Goal: Task Accomplishment & Management: Manage account settings

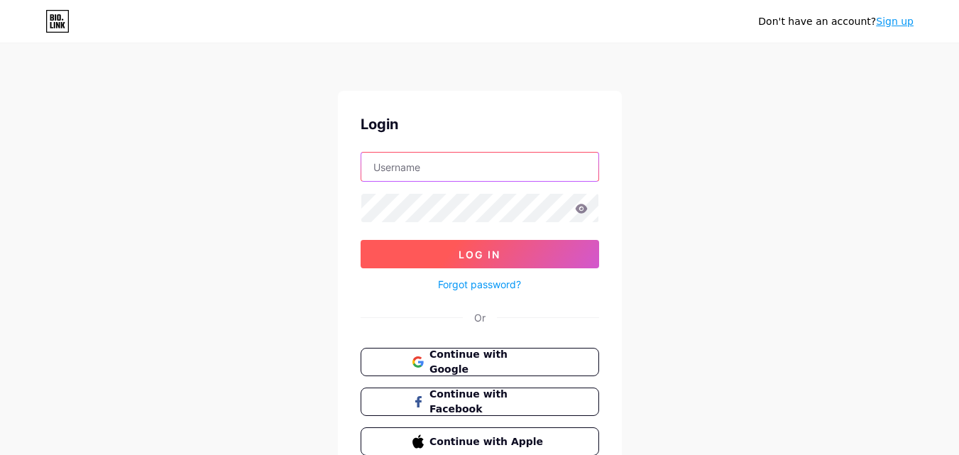
type input "[EMAIL_ADDRESS][DOMAIN_NAME]"
click at [524, 243] on button "Log In" at bounding box center [479, 254] width 238 height 28
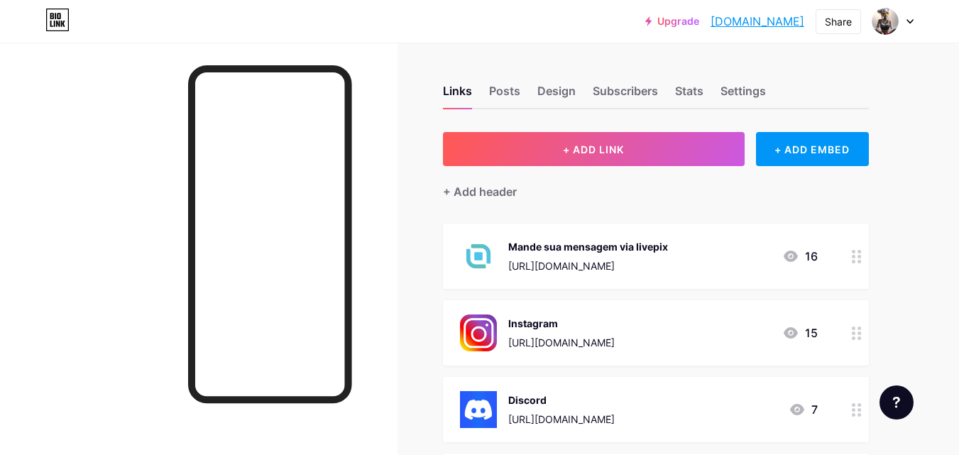
click at [776, 407] on div "Discord [URL][DOMAIN_NAME] 7" at bounding box center [639, 409] width 358 height 37
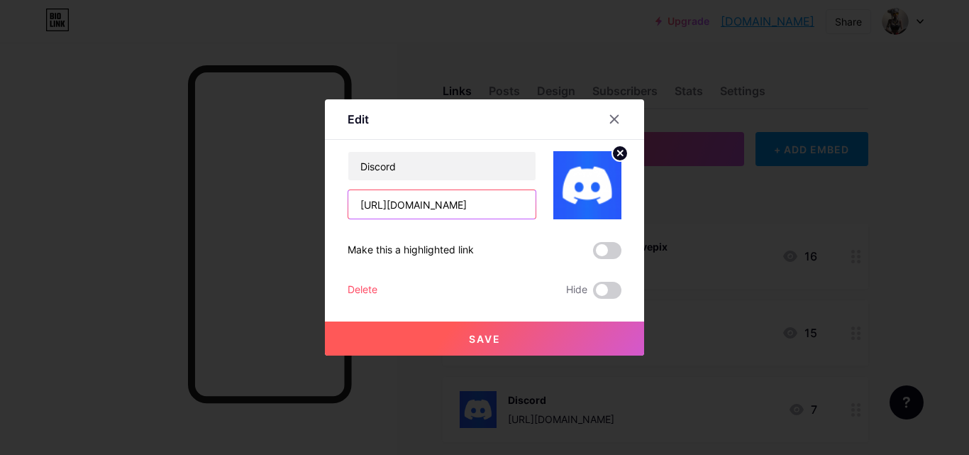
click at [499, 207] on input "[URL][DOMAIN_NAME]" at bounding box center [441, 204] width 187 height 28
type input "h"
paste input "[URL][DOMAIN_NAME]"
type input "[URL][DOMAIN_NAME]"
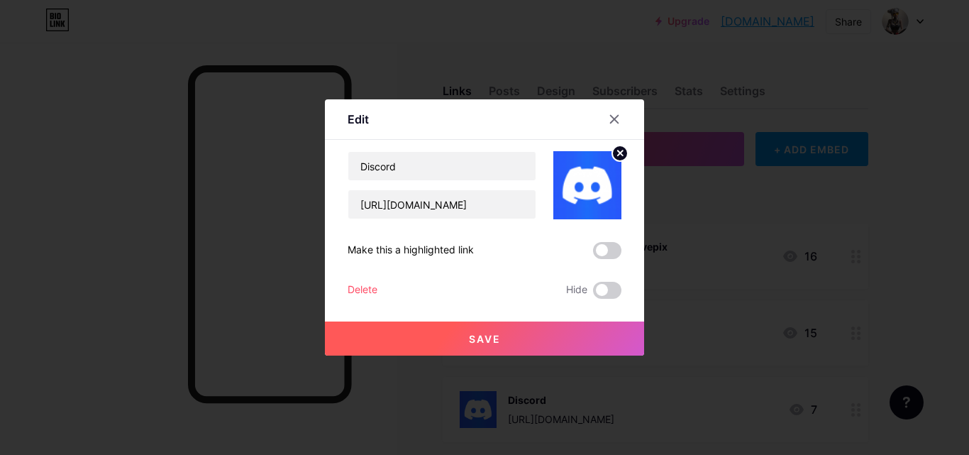
click at [481, 351] on button "Save" at bounding box center [484, 338] width 319 height 34
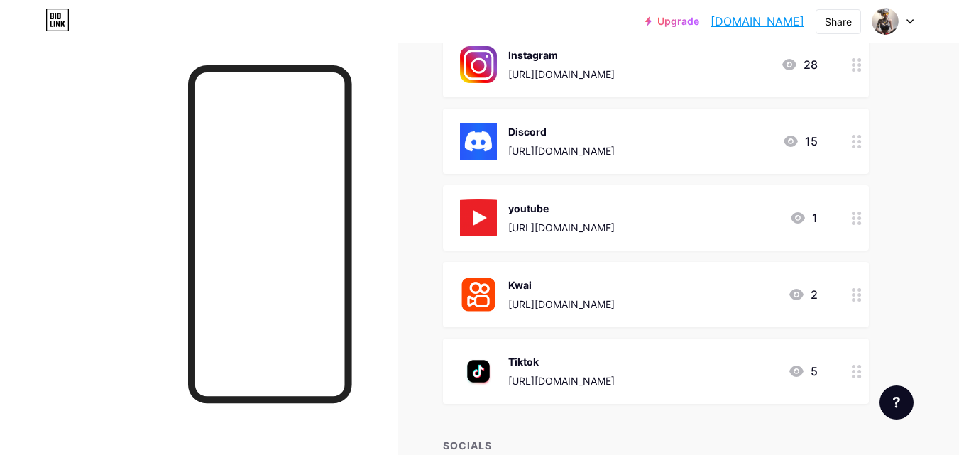
scroll to position [0, 0]
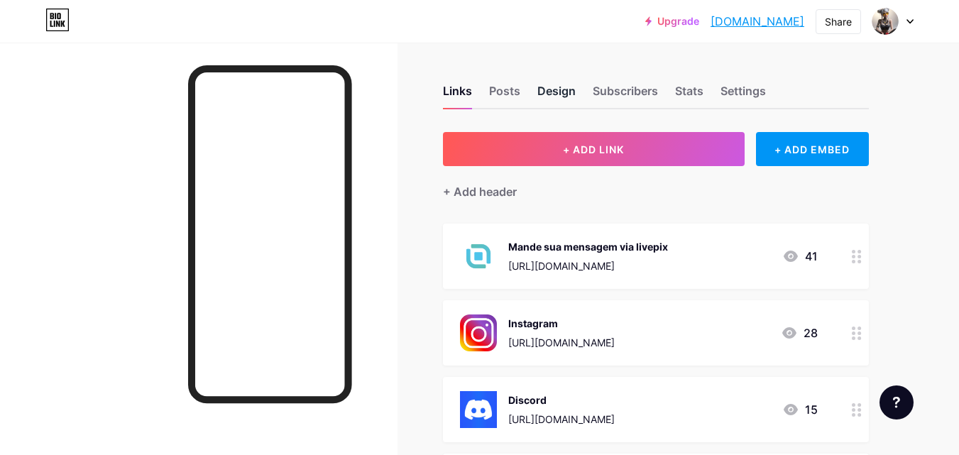
click at [557, 89] on div "Design" at bounding box center [556, 95] width 38 height 26
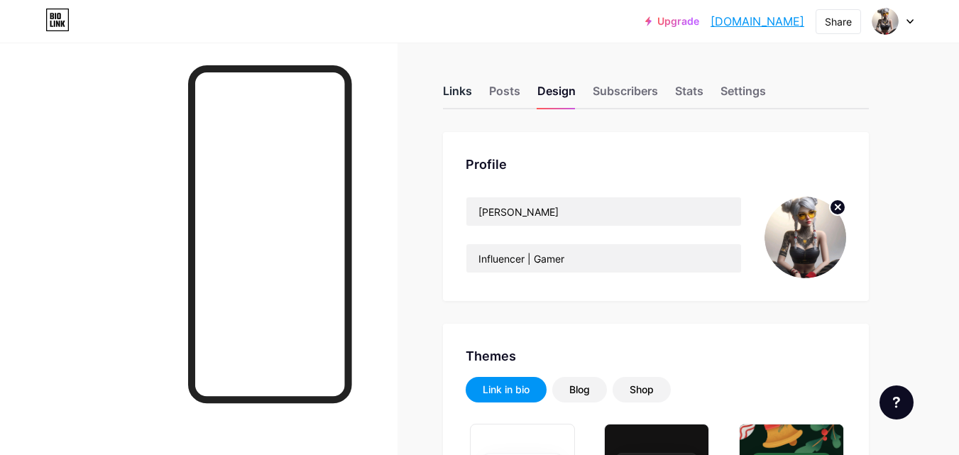
click at [468, 87] on div "Links" at bounding box center [457, 95] width 29 height 26
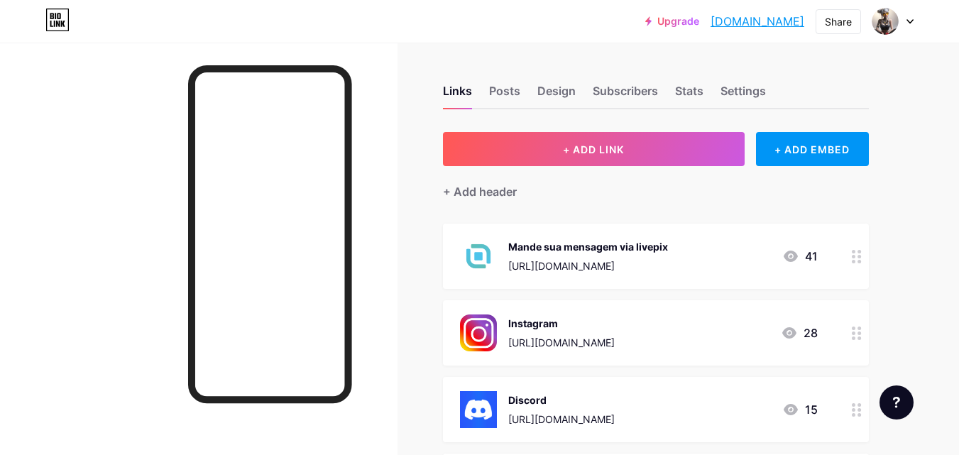
click at [534, 408] on div "Discord [URL][DOMAIN_NAME]" at bounding box center [561, 409] width 106 height 37
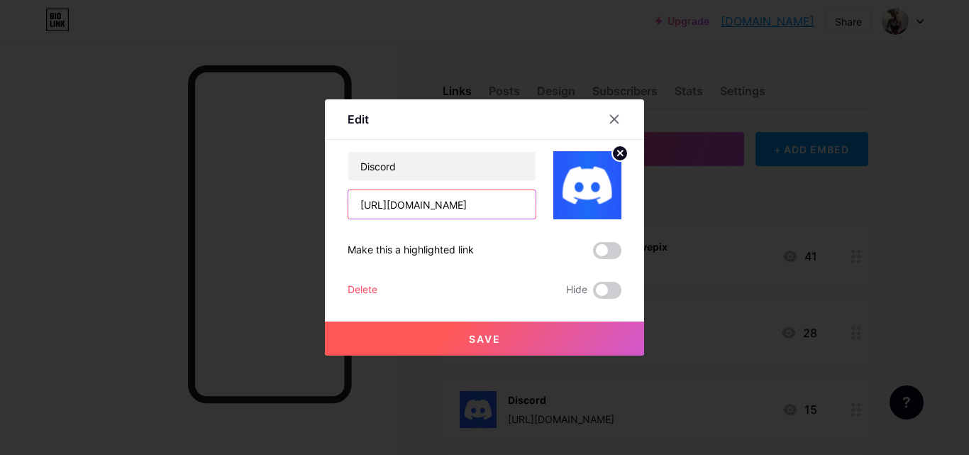
click at [514, 213] on input "[URL][DOMAIN_NAME]" at bounding box center [441, 204] width 187 height 28
paste input "[URL][DOMAIN_NAME]"
type input "[URL][DOMAIN_NAME]"
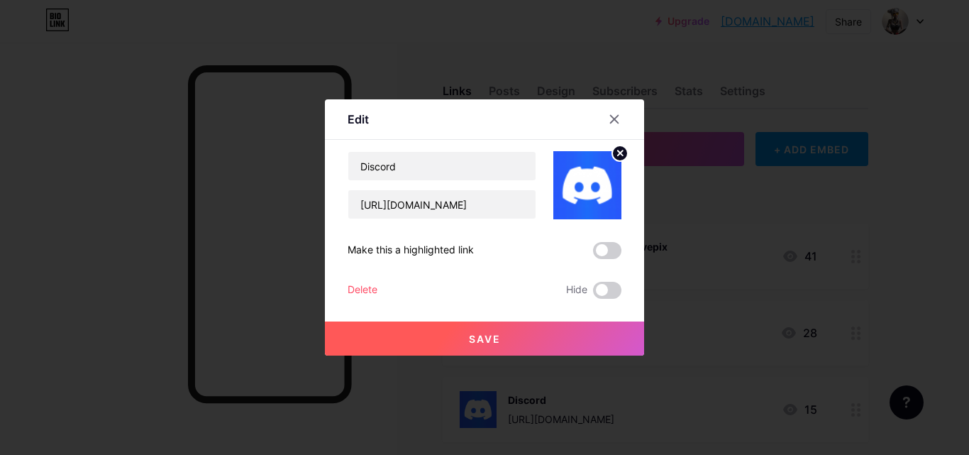
click at [522, 342] on button "Save" at bounding box center [484, 338] width 319 height 34
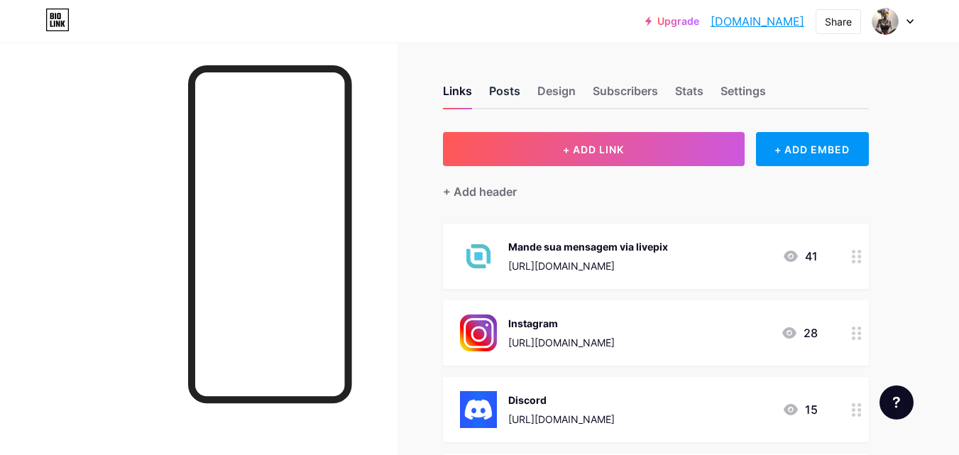
click at [503, 100] on div "Posts" at bounding box center [504, 95] width 31 height 26
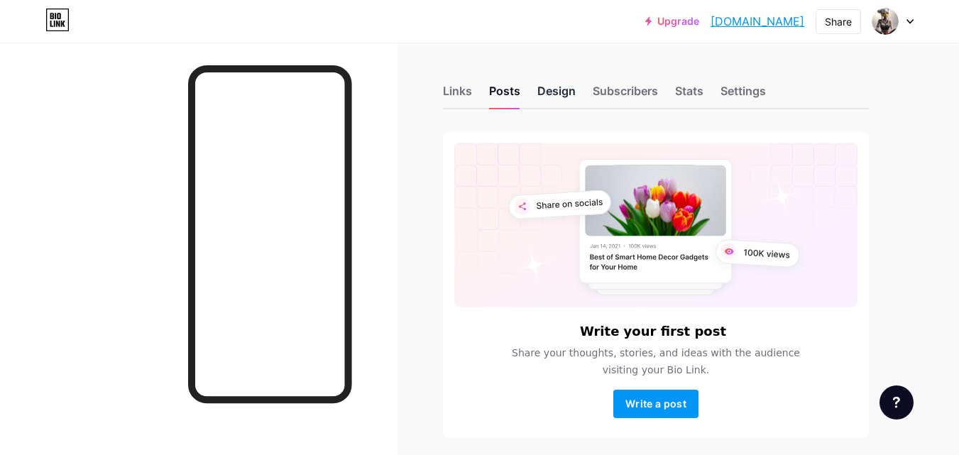
click at [549, 99] on div "Design" at bounding box center [556, 95] width 38 height 26
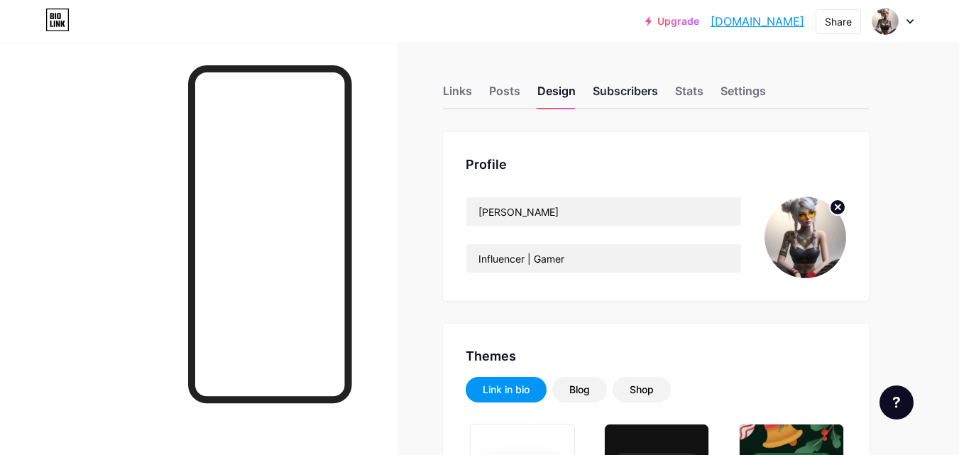
click at [640, 87] on div "Subscribers" at bounding box center [624, 95] width 65 height 26
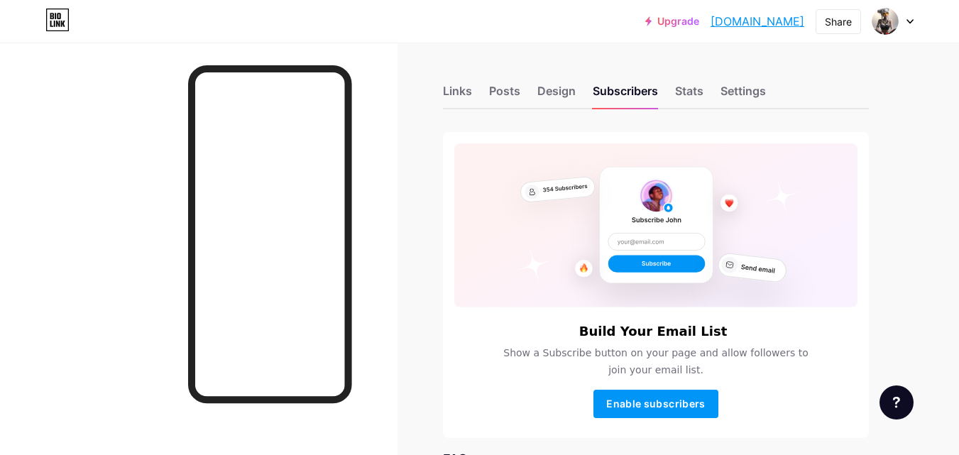
click at [676, 77] on div "Links Posts Design Subscribers Stats Settings" at bounding box center [656, 85] width 426 height 50
click at [680, 89] on div "Stats" at bounding box center [689, 95] width 28 height 26
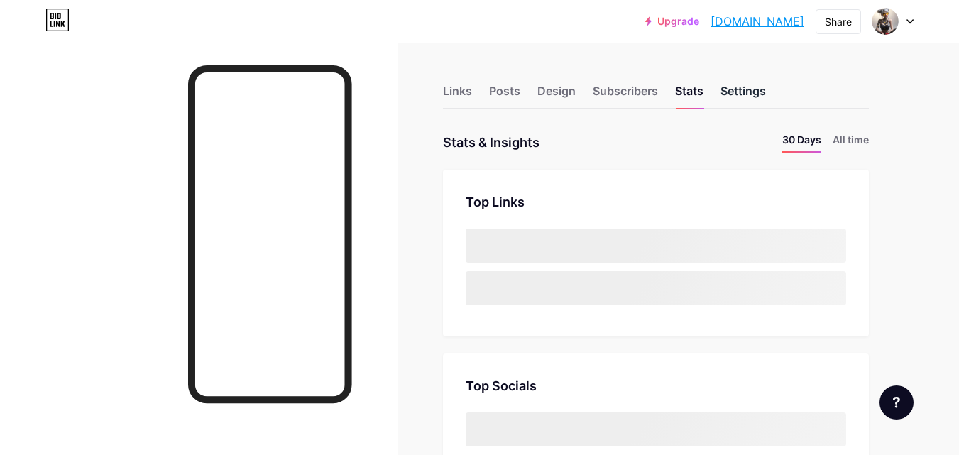
click at [754, 96] on div "Settings" at bounding box center [742, 95] width 45 height 26
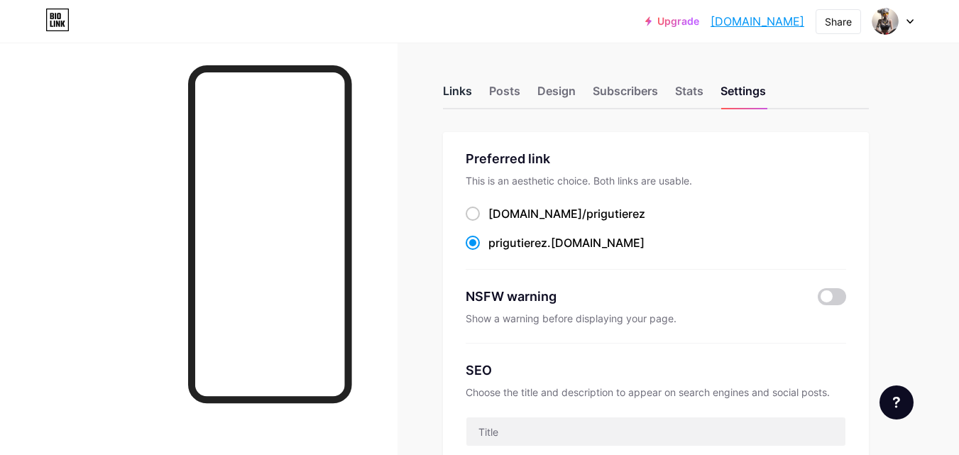
click at [469, 94] on div "Links" at bounding box center [457, 95] width 29 height 26
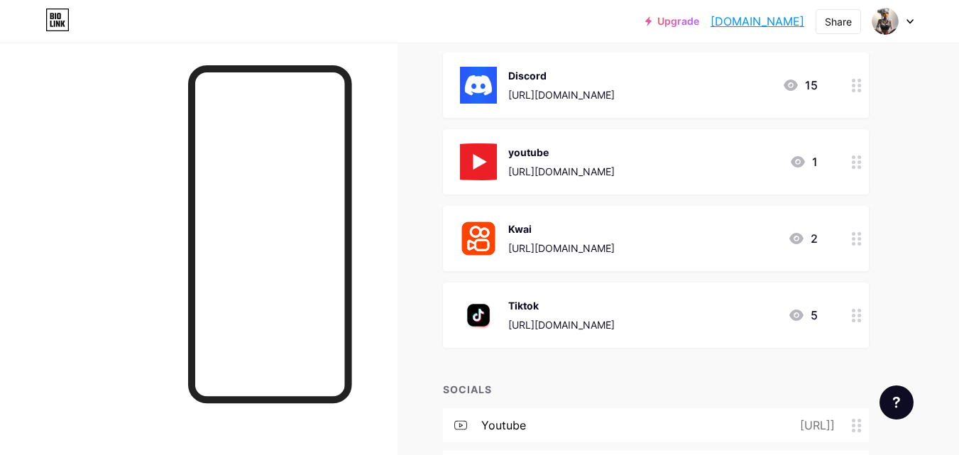
scroll to position [140, 0]
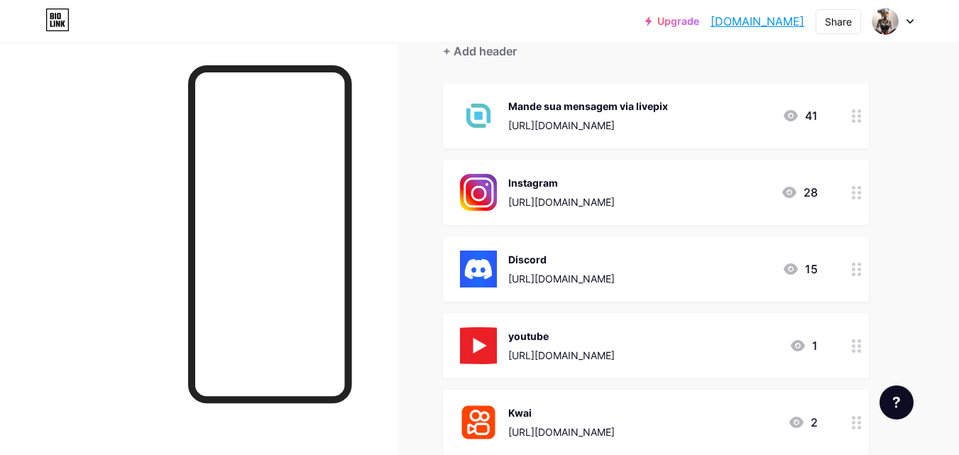
click at [604, 260] on div "Discord" at bounding box center [561, 259] width 106 height 15
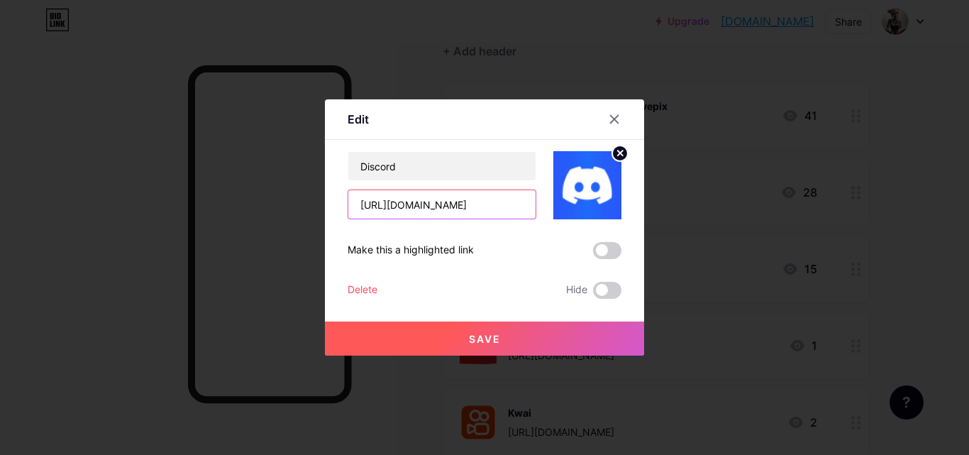
click at [496, 215] on input "[URL][DOMAIN_NAME]" at bounding box center [441, 204] width 187 height 28
paste input "[URL][DOMAIN_NAME]"
type input "[URL][DOMAIN_NAME]"
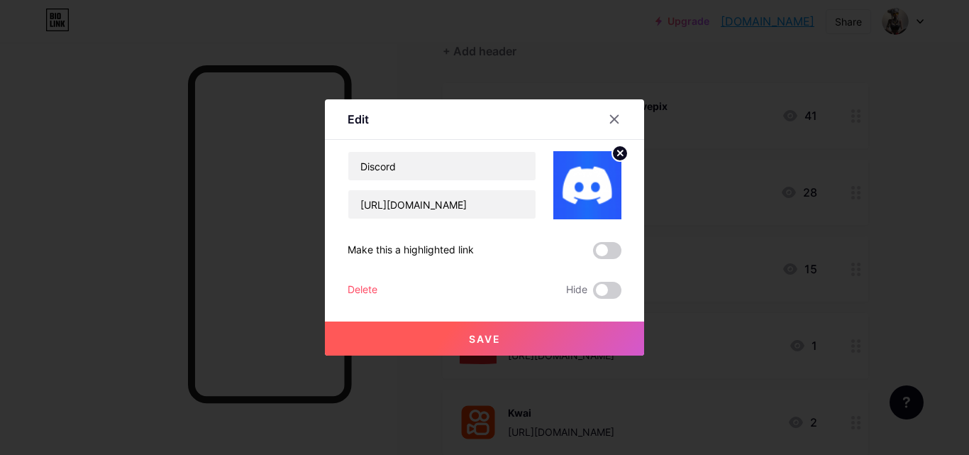
click at [556, 337] on button "Save" at bounding box center [484, 338] width 319 height 34
